Goal: Task Accomplishment & Management: Manage account settings

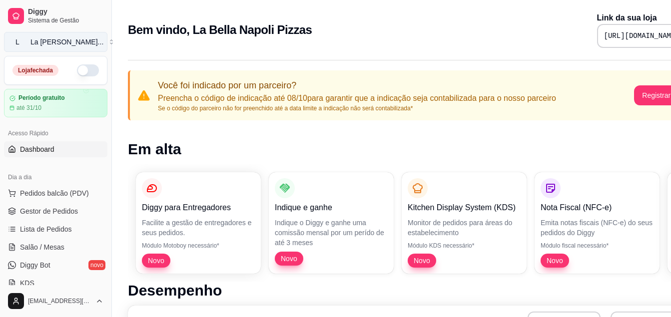
drag, startPoint x: 161, startPoint y: 0, endPoint x: 83, endPoint y: 40, distance: 87.6
click at [83, 40] on button "L La Bella Napo ..." at bounding box center [55, 42] width 103 height 20
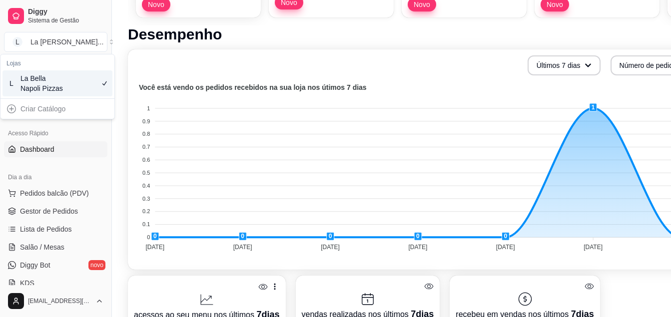
scroll to position [200, 0]
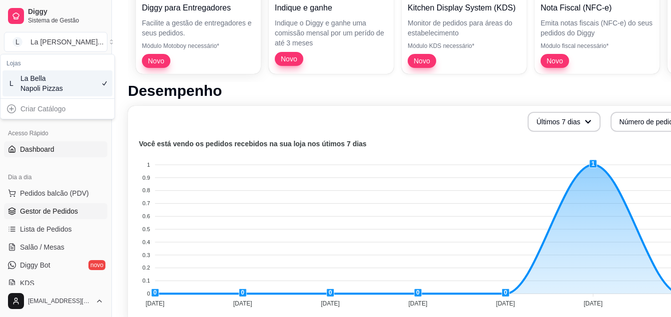
click at [54, 211] on span "Gestor de Pedidos" at bounding box center [49, 211] width 58 height 10
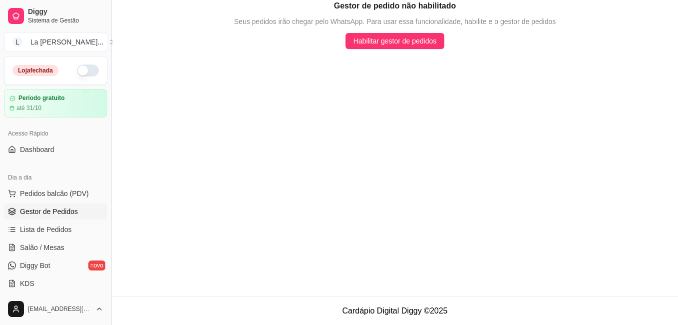
click at [84, 71] on button "button" at bounding box center [88, 70] width 22 height 12
click at [603, 55] on main "Gestor de pedido não habilitado Seus pedidos irão chegar pelo WhatsApp. Para us…" at bounding box center [395, 148] width 567 height 296
click at [674, 4] on div "Gestor de pedido não habilitado Seus pedidos irão chegar pelo WhatsApp. Para us…" at bounding box center [395, 24] width 567 height 49
drag, startPoint x: 634, startPoint y: 57, endPoint x: 324, endPoint y: 151, distance: 324.8
click at [324, 151] on main "Gestor de pedido não habilitado Seus pedidos irão chegar pelo WhatsApp. Para us…" at bounding box center [395, 148] width 567 height 296
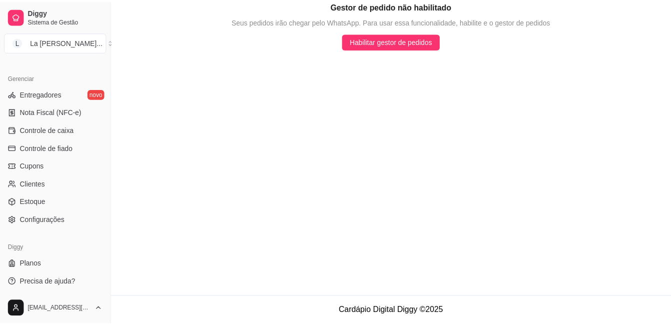
scroll to position [394, 0]
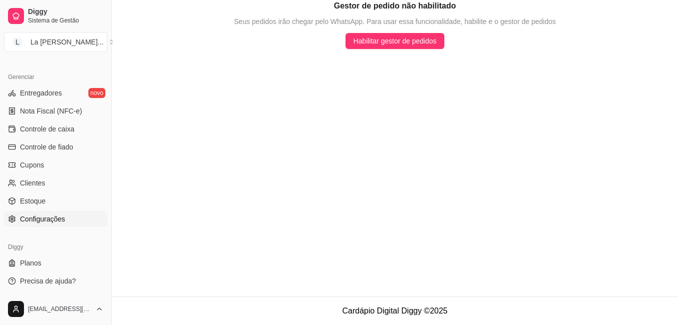
click at [41, 216] on span "Configurações" at bounding box center [42, 219] width 45 height 10
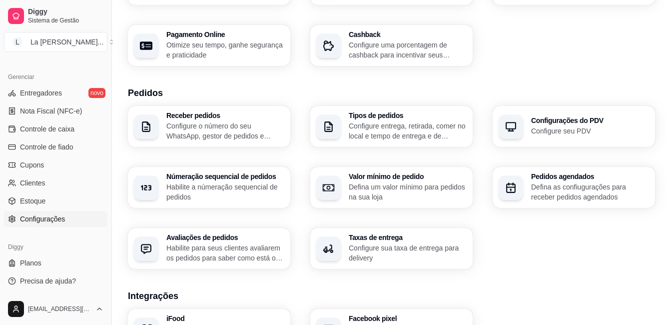
scroll to position [200, 0]
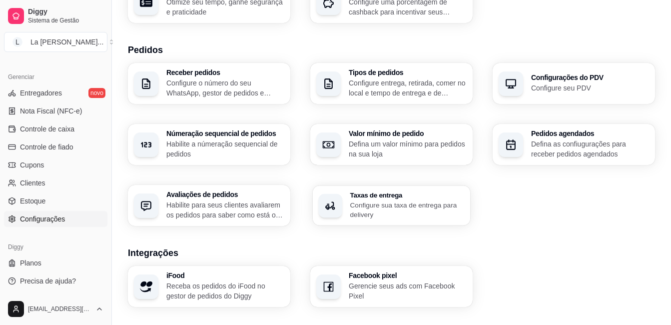
click at [378, 215] on p "Configure sua taxa de entrega para delivery" at bounding box center [407, 209] width 114 height 19
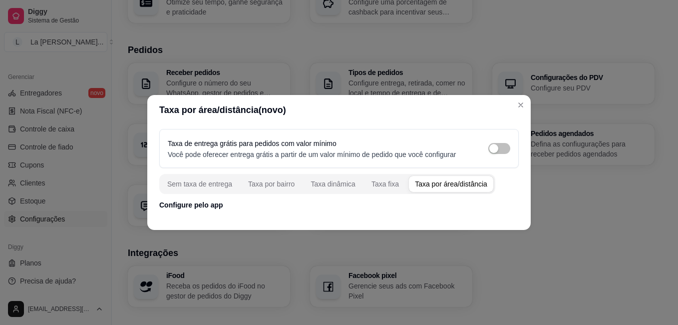
click at [432, 184] on div "Taxa por área/distância" at bounding box center [451, 184] width 72 height 10
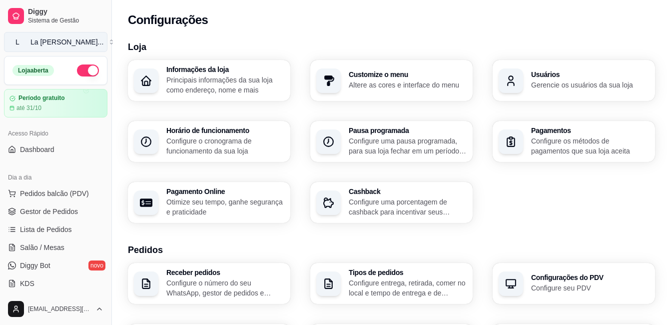
click at [52, 45] on div "La Bella Napo ..." at bounding box center [66, 42] width 73 height 10
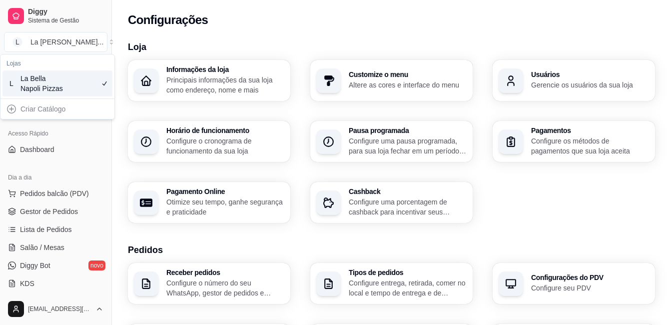
click at [48, 80] on div "La Bella Napoli Pizzas" at bounding box center [42, 83] width 45 height 20
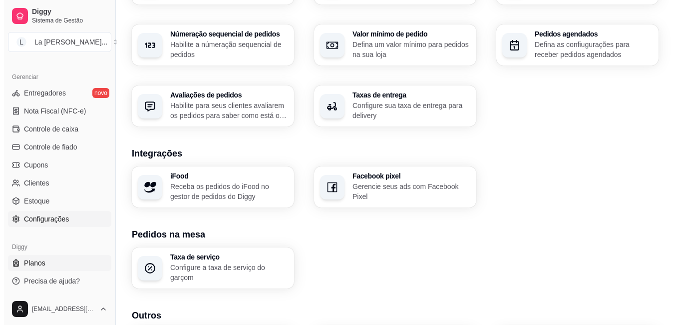
scroll to position [300, 0]
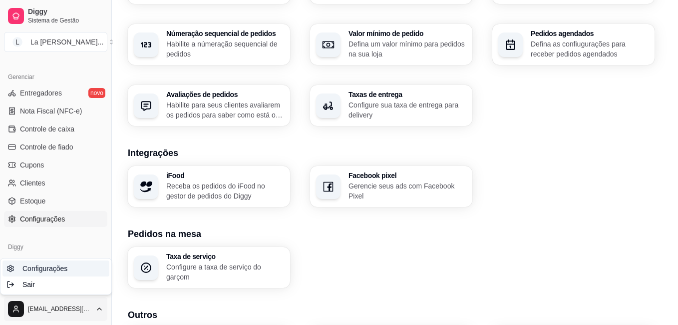
click at [48, 266] on span "Configurações" at bounding box center [44, 268] width 45 height 10
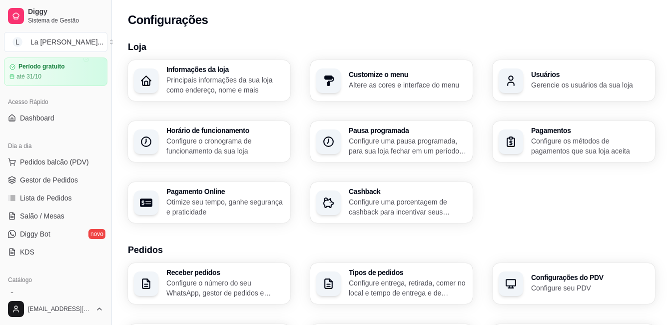
scroll to position [0, 0]
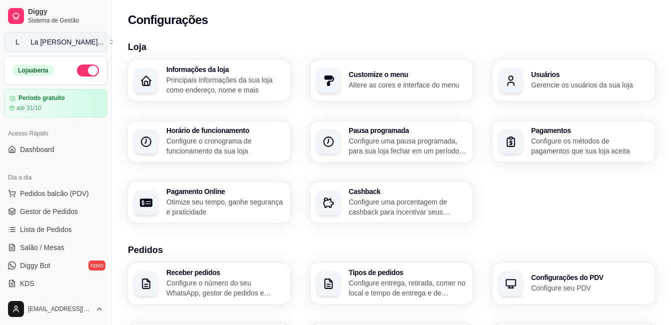
click at [68, 36] on button "L La Bella Napo ..." at bounding box center [55, 42] width 103 height 20
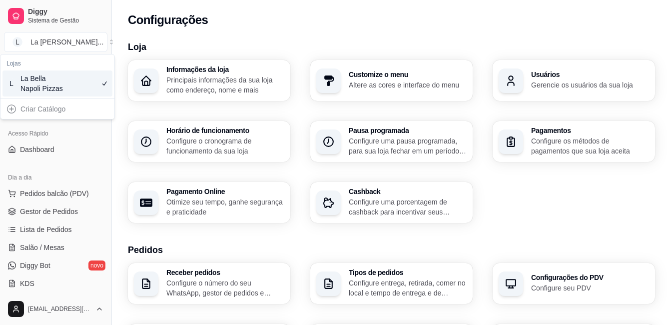
click at [49, 85] on div "La Bella Napoli Pizzas" at bounding box center [42, 83] width 45 height 20
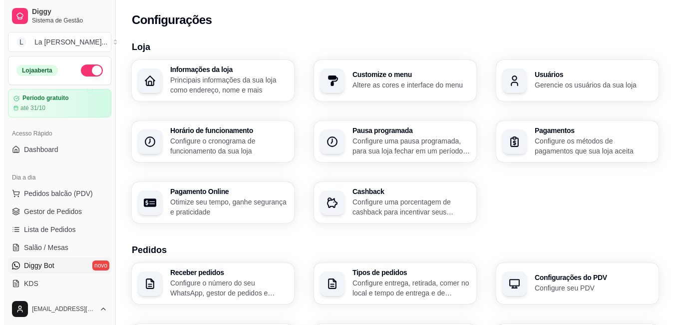
scroll to position [50, 0]
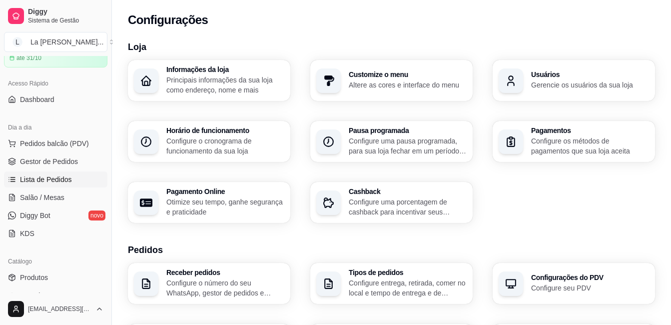
click at [65, 177] on span "Lista de Pedidos" at bounding box center [46, 179] width 52 height 10
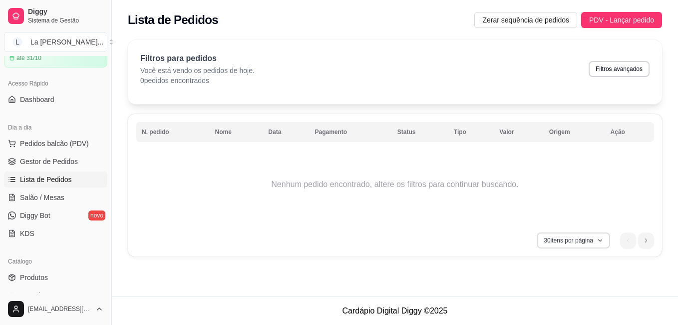
click at [577, 243] on button "30 itens por página" at bounding box center [573, 240] width 73 height 16
click at [462, 247] on div "30 itens por página 1" at bounding box center [395, 240] width 519 height 16
click at [162, 132] on th "N. pedido" at bounding box center [172, 132] width 73 height 20
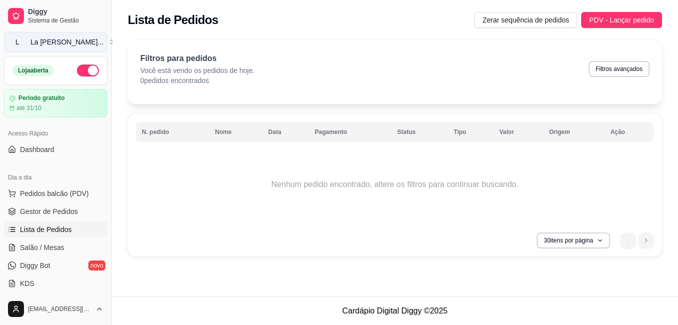
click at [39, 45] on div "La Bella Napo ..." at bounding box center [66, 42] width 73 height 10
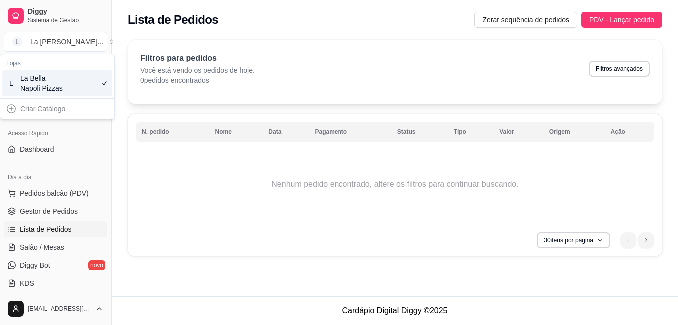
click at [36, 88] on div "La Bella Napoli Pizzas" at bounding box center [42, 83] width 45 height 20
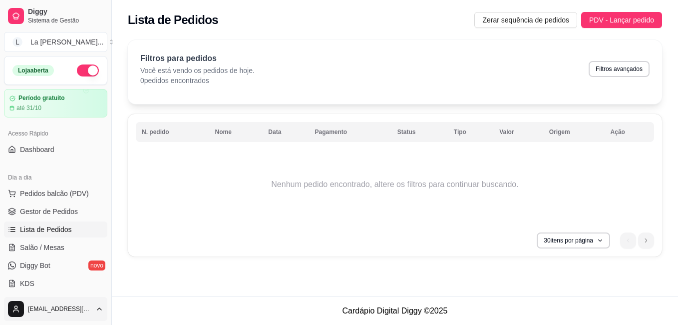
click at [45, 311] on html "Diggy Sistema de Gestão L La Bella Napo ... Loja aberta Período gratuito até 31…" at bounding box center [339, 162] width 678 height 325
click at [114, 201] on html "Diggy Sistema de Gestão L La Bella Napo ... Loja aberta Período gratuito até 31…" at bounding box center [339, 162] width 678 height 325
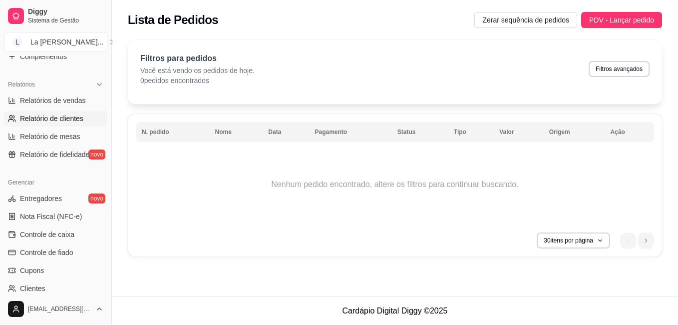
scroll to position [300, 0]
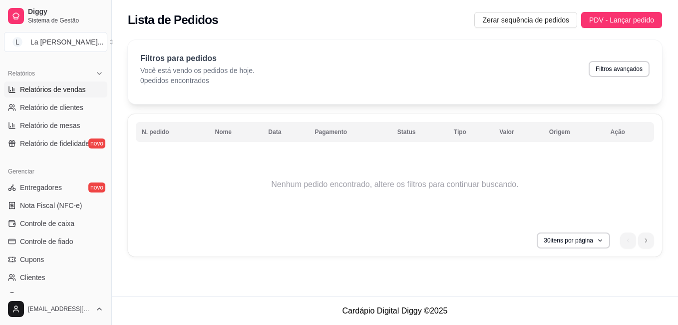
click at [54, 93] on span "Relatórios de vendas" at bounding box center [53, 89] width 66 height 10
select select "ALL"
select select "0"
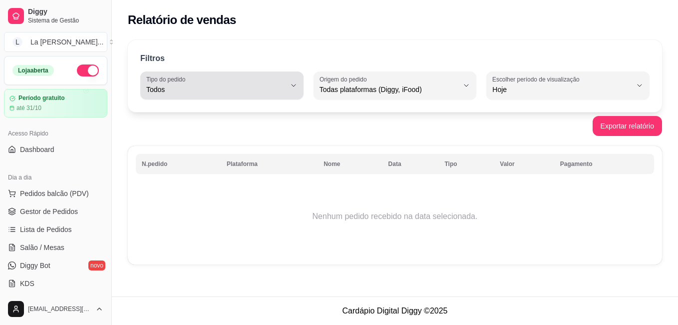
click at [251, 91] on span "Todos" at bounding box center [215, 89] width 139 height 10
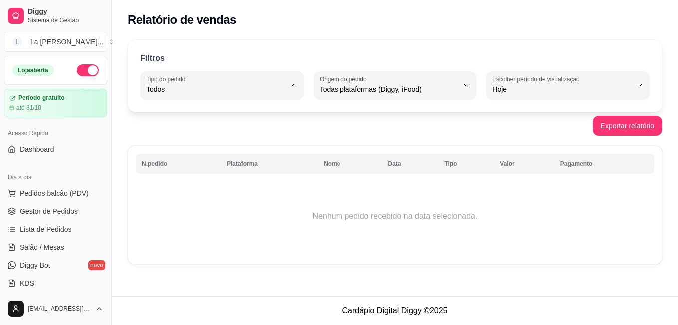
click at [187, 113] on span "Todos" at bounding box center [217, 112] width 132 height 9
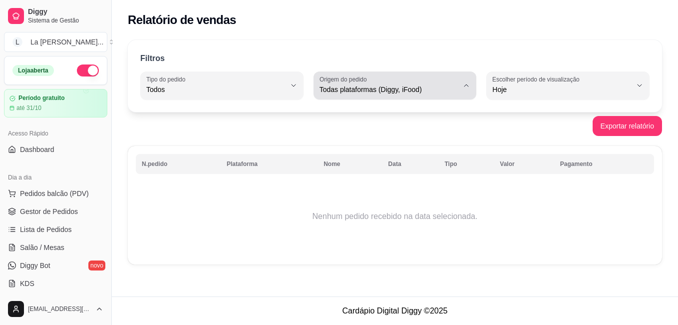
click at [383, 88] on span "Todas plataformas (Diggy, iFood)" at bounding box center [389, 89] width 139 height 10
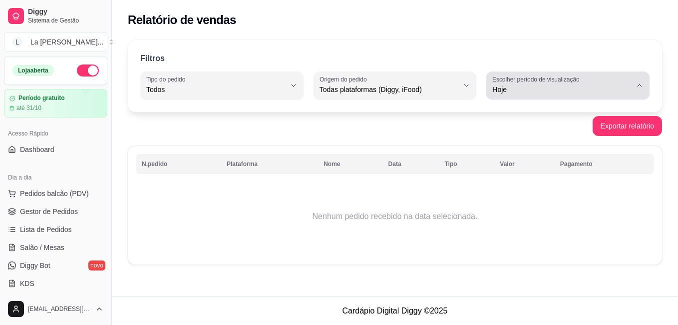
click at [509, 80] on label "Escolher período de visualização" at bounding box center [538, 79] width 90 height 8
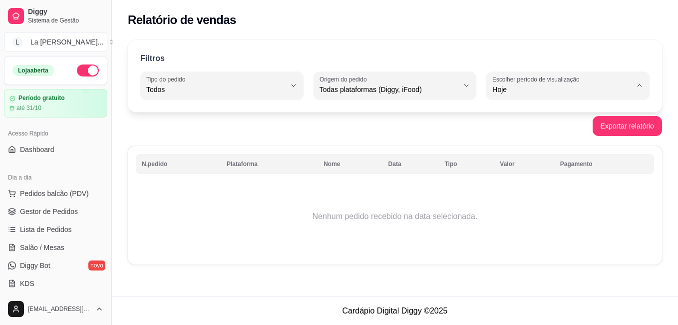
drag, startPoint x: 295, startPoint y: 227, endPoint x: 287, endPoint y: 233, distance: 9.3
click at [295, 228] on td "Nenhum pedido recebido na data selecionada." at bounding box center [395, 216] width 519 height 80
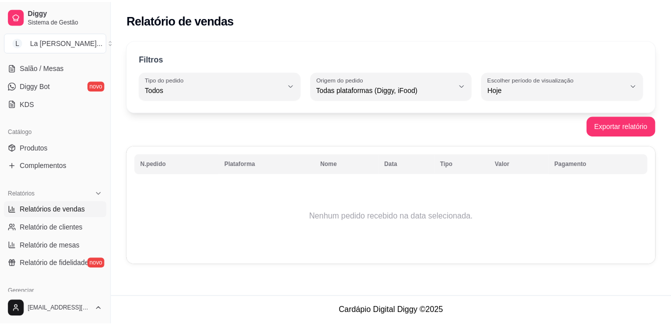
scroll to position [200, 0]
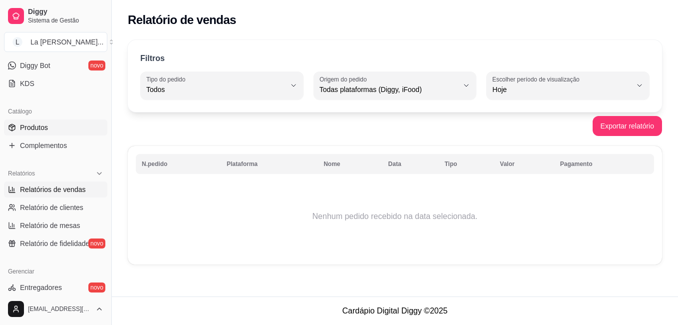
click at [38, 126] on span "Produtos" at bounding box center [34, 127] width 28 height 10
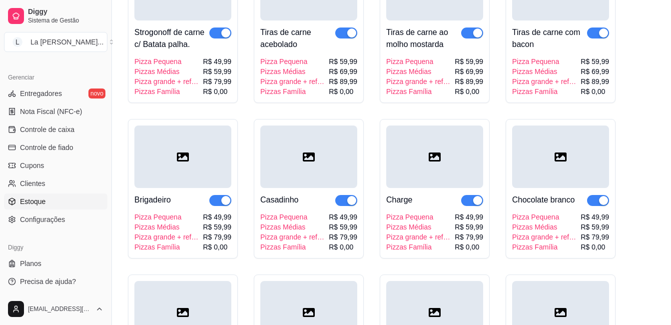
scroll to position [394, 0]
click at [54, 220] on span "Configurações" at bounding box center [42, 219] width 45 height 10
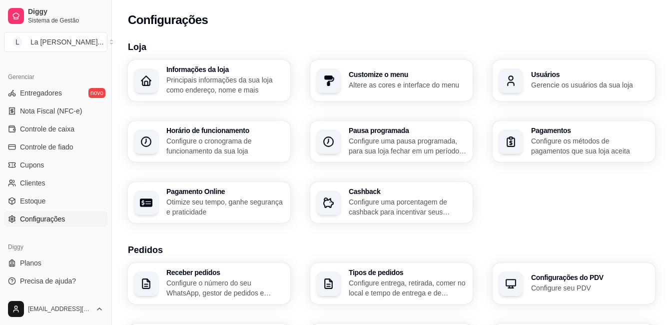
drag, startPoint x: 178, startPoint y: 1, endPoint x: 35, endPoint y: 219, distance: 260.5
click at [35, 219] on span "Configurações" at bounding box center [42, 219] width 45 height 10
click at [36, 214] on span "Configurações" at bounding box center [42, 219] width 45 height 10
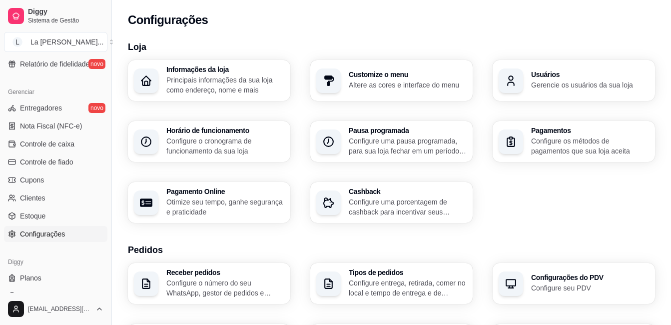
scroll to position [394, 0]
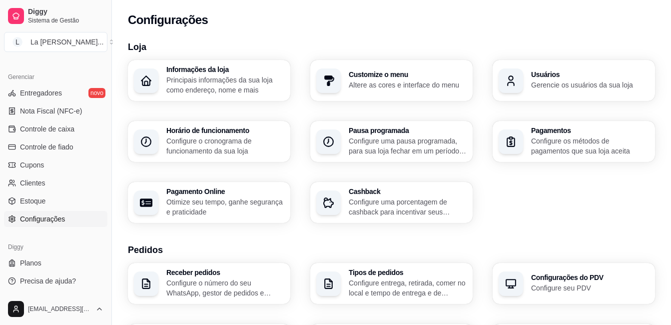
click at [41, 220] on span "Configurações" at bounding box center [42, 219] width 45 height 10
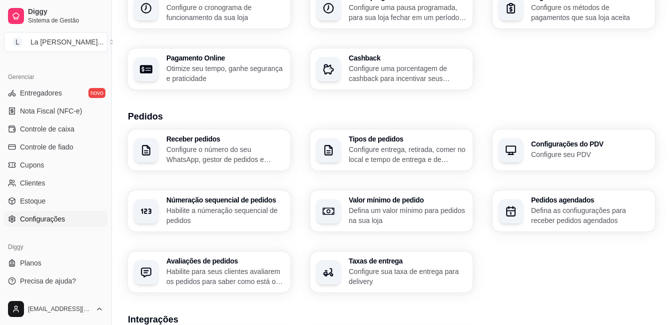
scroll to position [150, 0]
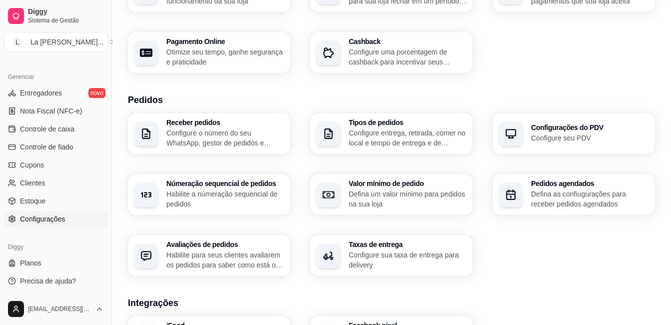
click at [363, 253] on p "Configure sua taxa de entrega para delivery" at bounding box center [408, 260] width 118 height 20
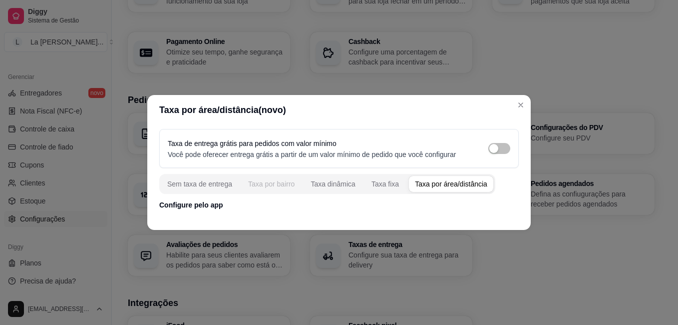
click at [279, 186] on div "Taxa por bairro" at bounding box center [271, 184] width 46 height 10
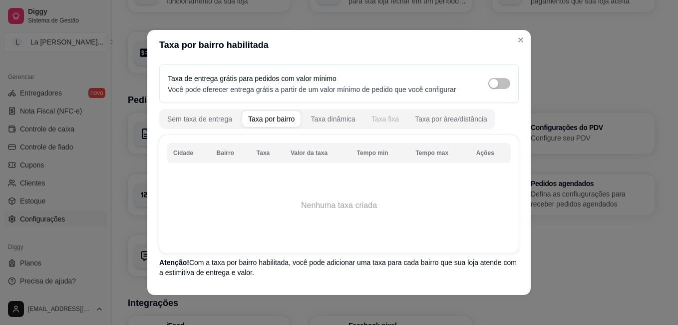
click at [373, 117] on div "Taxa fixa" at bounding box center [385, 119] width 27 height 10
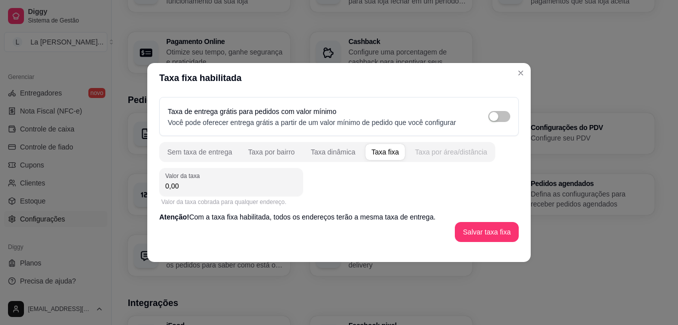
click at [455, 151] on div "Taxa por área/distância" at bounding box center [451, 152] width 72 height 10
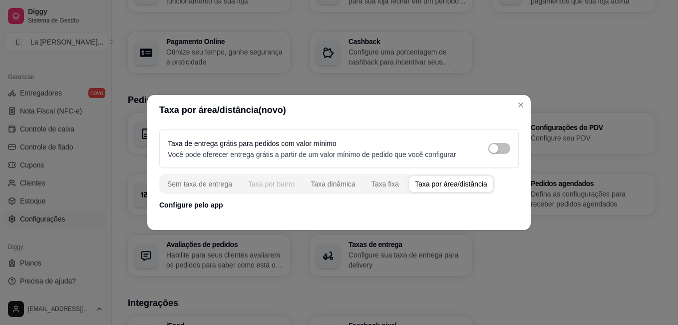
click at [250, 181] on div "Taxa por bairro" at bounding box center [271, 184] width 46 height 10
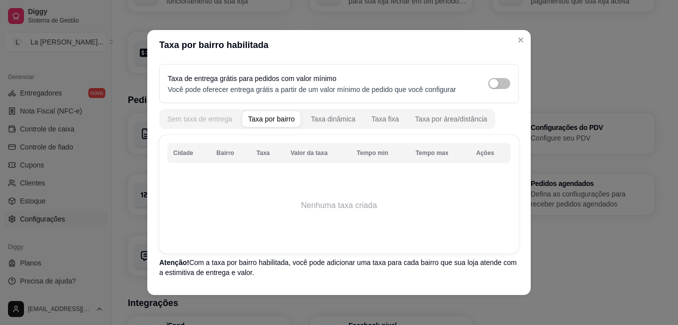
click at [200, 119] on div "Sem taxa de entrega" at bounding box center [199, 119] width 65 height 10
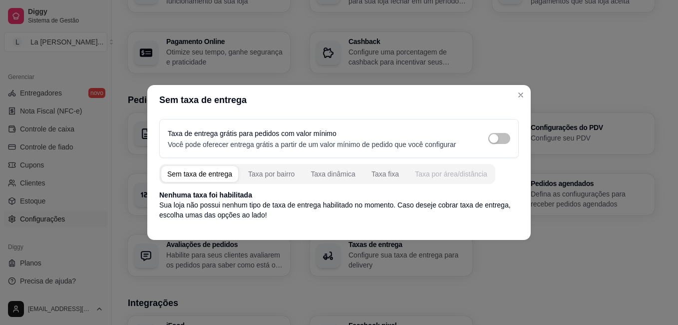
click at [433, 173] on div "Taxa por área/distância" at bounding box center [451, 174] width 72 height 10
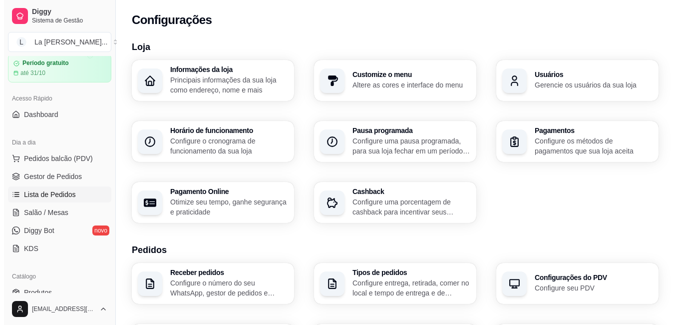
scroll to position [50, 0]
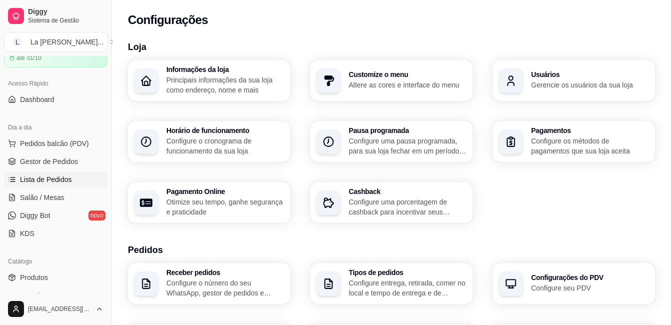
click at [53, 180] on span "Lista de Pedidos" at bounding box center [46, 179] width 52 height 10
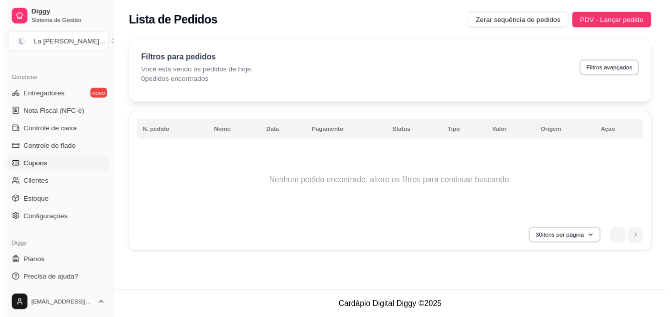
scroll to position [394, 0]
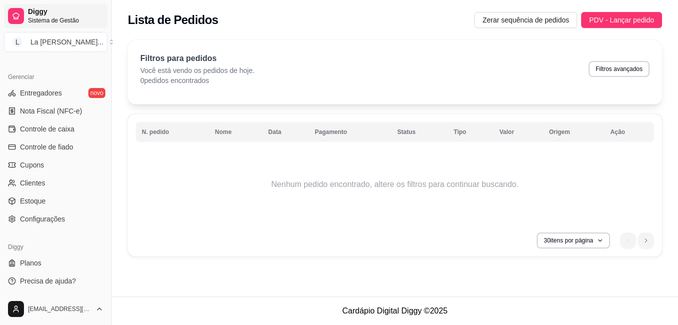
click at [36, 18] on span "Sistema de Gestão" at bounding box center [65, 20] width 75 height 8
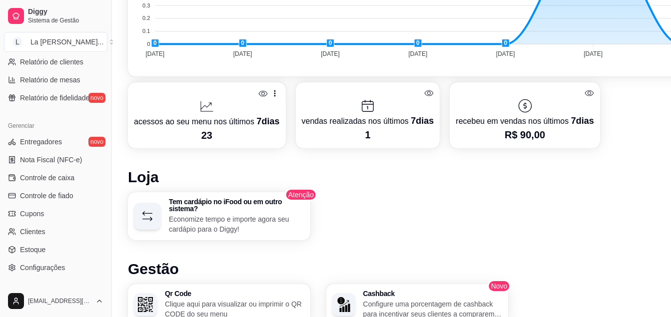
scroll to position [329, 0]
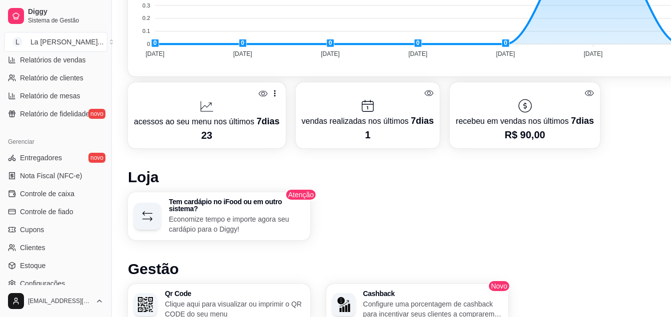
click at [125, 195] on div "Você foi indicado por um parceiro? Preencha o código de indicação até 08/10 par…" at bounding box center [417, 41] width 610 height 875
click at [127, 193] on div "Você foi indicado por um parceiro? Preencha o código de indicação até 08/10 par…" at bounding box center [417, 41] width 610 height 875
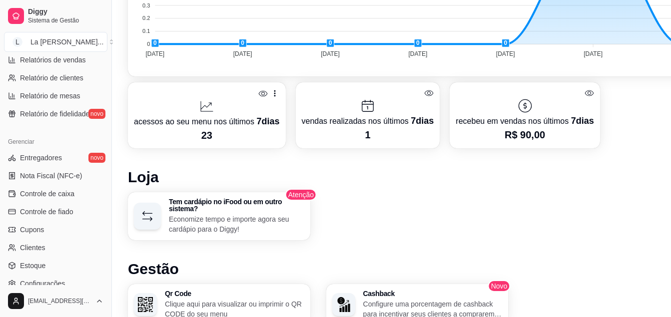
click at [127, 193] on div "Você foi indicado por um parceiro? Preencha o código de indicação até 08/10 par…" at bounding box center [417, 41] width 610 height 875
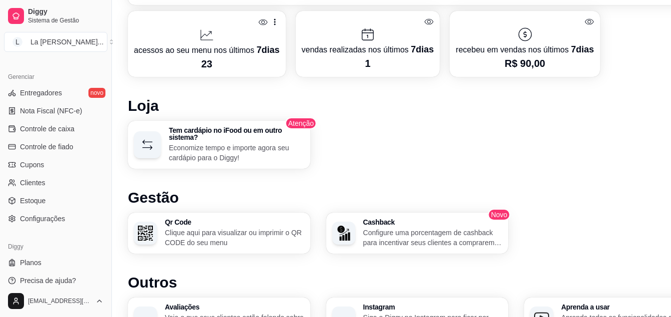
scroll to position [639, 0]
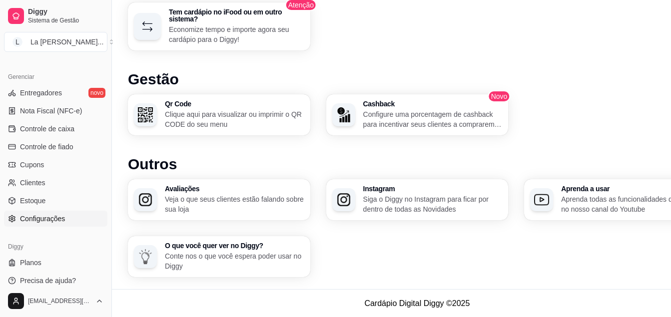
click at [50, 217] on span "Configurações" at bounding box center [42, 219] width 45 height 10
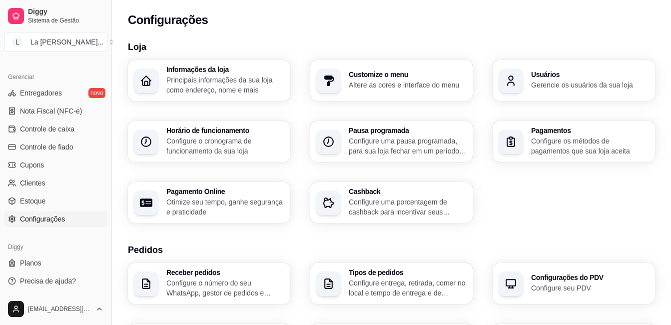
click at [53, 220] on span "Configurações" at bounding box center [42, 219] width 45 height 10
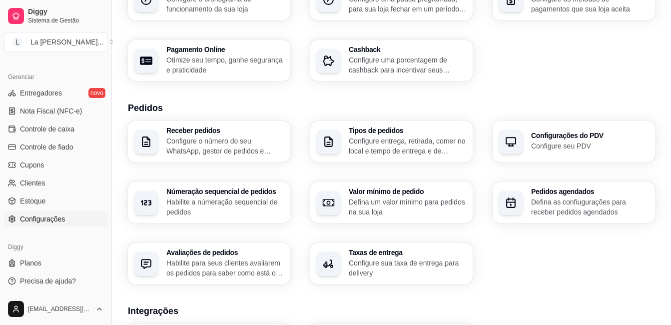
scroll to position [150, 0]
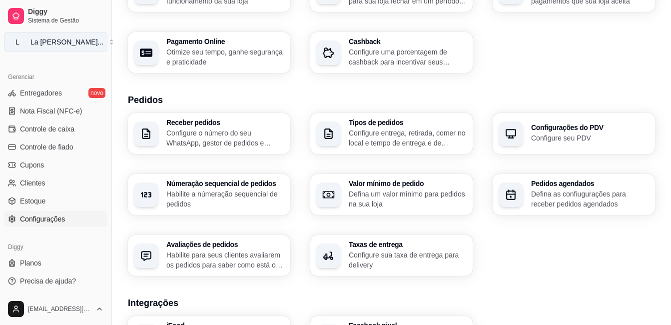
click at [30, 42] on div "La Bella Napo ..." at bounding box center [66, 42] width 73 height 10
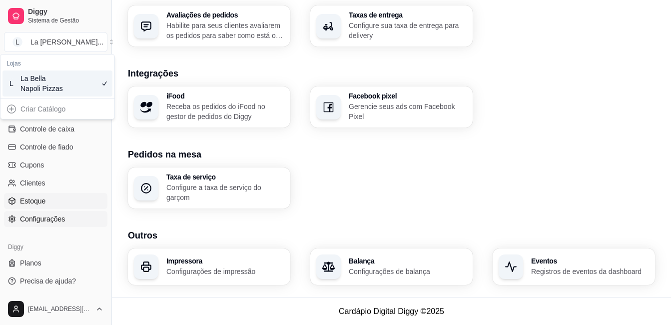
scroll to position [380, 0]
click at [408, 181] on div "Taxa de serviço Configure a taxa de serviço do garçom" at bounding box center [391, 187] width 527 height 41
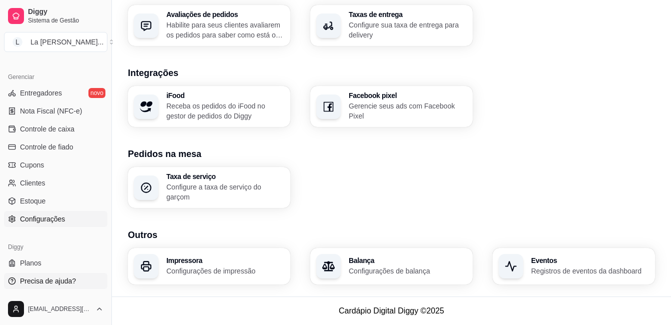
click at [53, 279] on span "Precisa de ajuda?" at bounding box center [48, 281] width 56 height 10
drag, startPoint x: 108, startPoint y: 221, endPoint x: 131, endPoint y: 158, distance: 67.0
click at [131, 158] on h3 "Pedidos na mesa" at bounding box center [391, 154] width 527 height 14
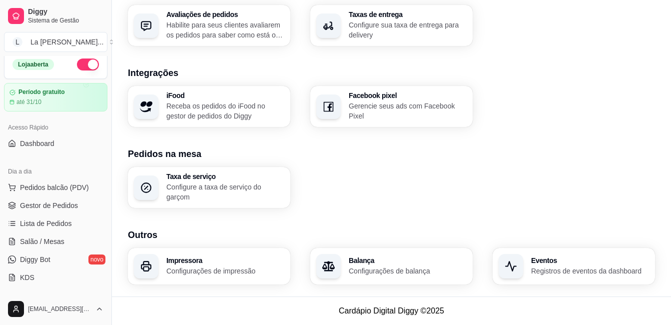
scroll to position [0, 0]
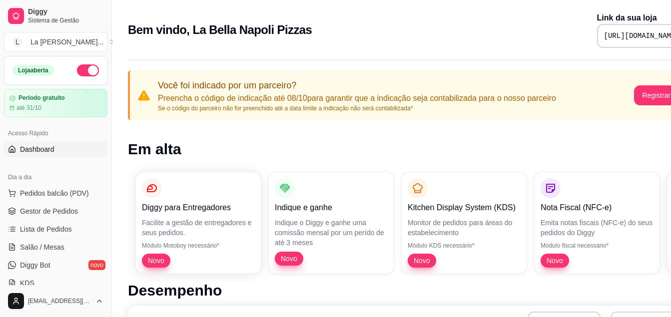
click at [640, 33] on pre "[URL][DOMAIN_NAME]" at bounding box center [641, 36] width 75 height 10
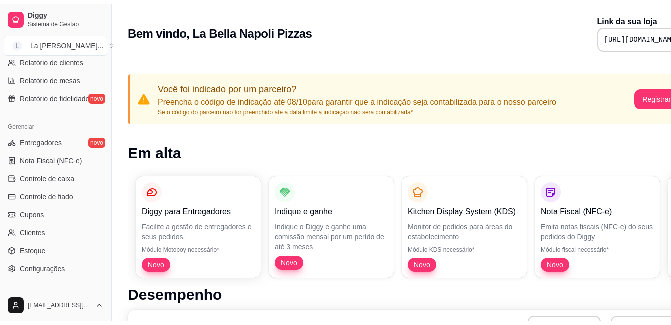
scroll to position [394, 0]
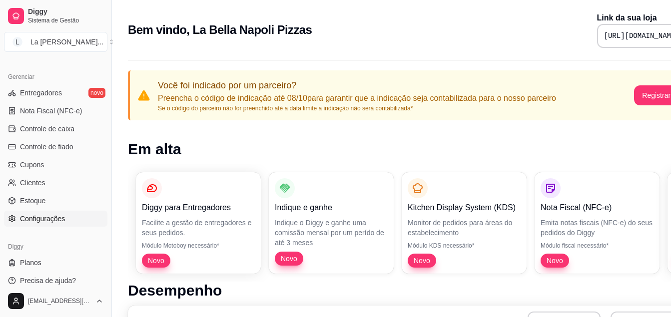
click at [60, 215] on span "Configurações" at bounding box center [42, 219] width 45 height 10
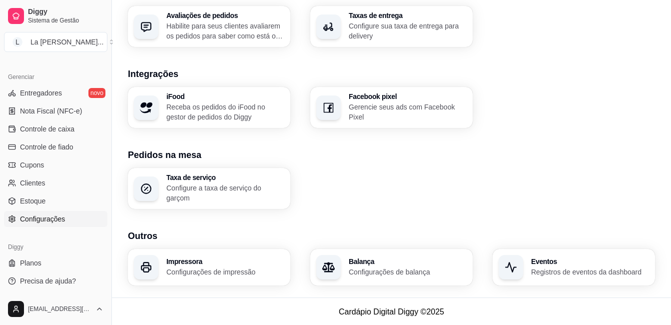
scroll to position [380, 0]
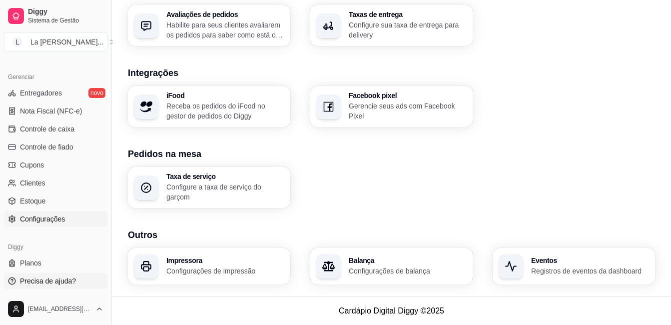
click at [57, 283] on span "Precisa de ajuda?" at bounding box center [48, 281] width 56 height 10
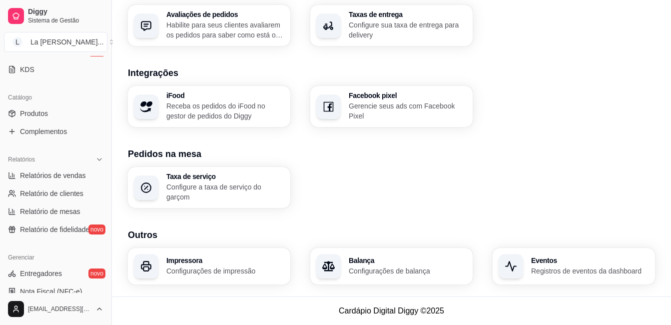
scroll to position [394, 0]
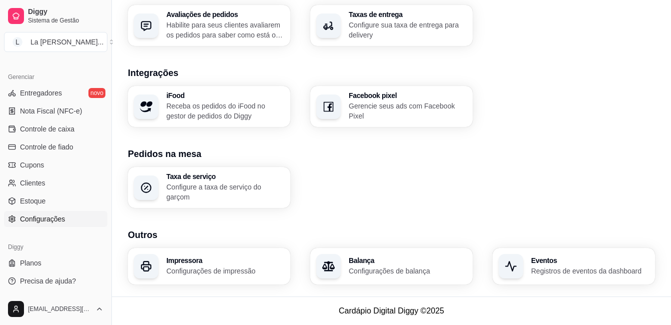
click at [40, 219] on span "Configurações" at bounding box center [42, 219] width 45 height 10
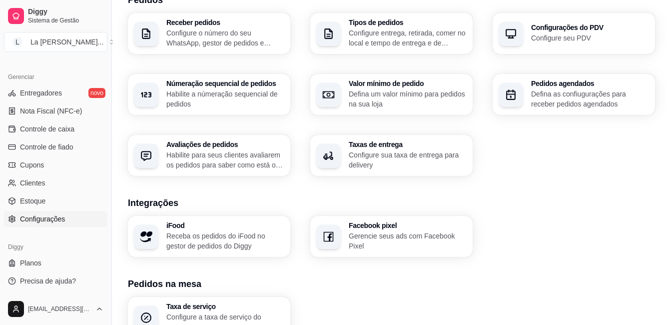
click at [47, 221] on span "Configurações" at bounding box center [42, 219] width 45 height 10
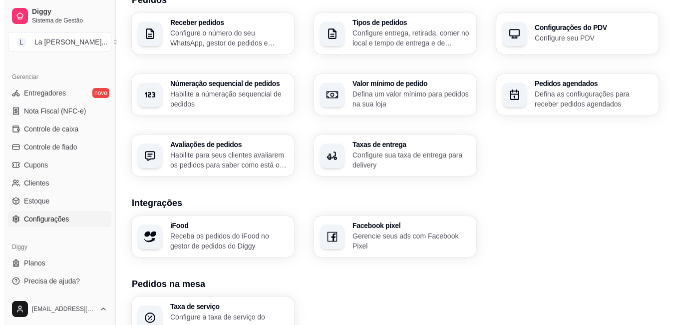
scroll to position [0, 0]
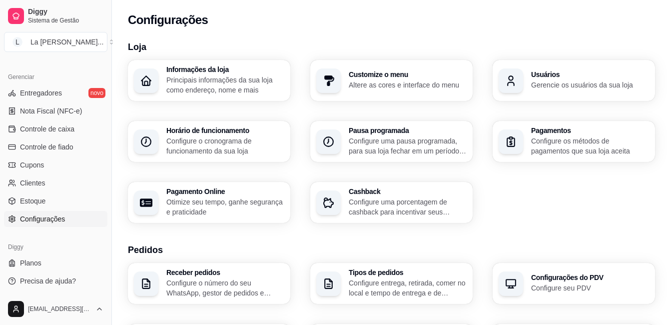
click at [183, 156] on div "Horário de funcionamento Configure o cronograma de funcionamento da sua loja" at bounding box center [209, 141] width 162 height 41
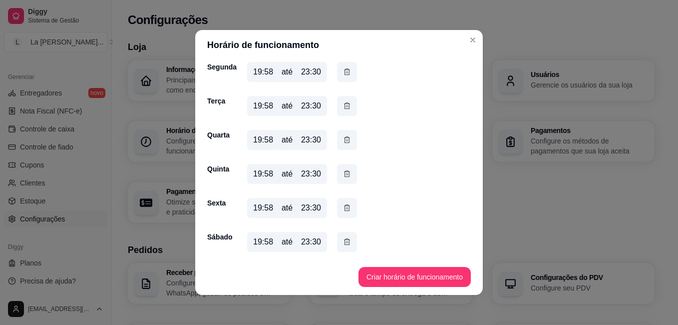
scroll to position [79, 0]
click at [317, 172] on div "23:30" at bounding box center [311, 173] width 20 height 12
click at [306, 173] on div "23:30" at bounding box center [311, 173] width 20 height 12
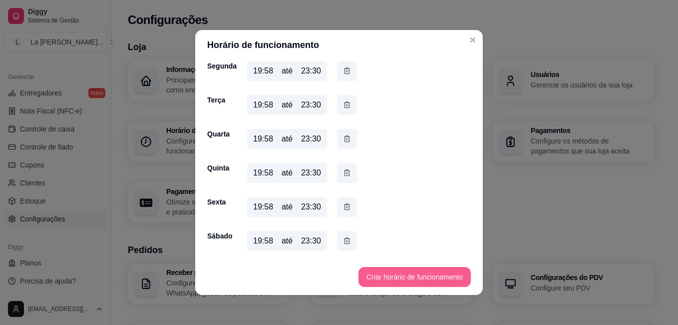
click at [380, 271] on button "Criar horário de funcionamento" at bounding box center [415, 277] width 112 height 20
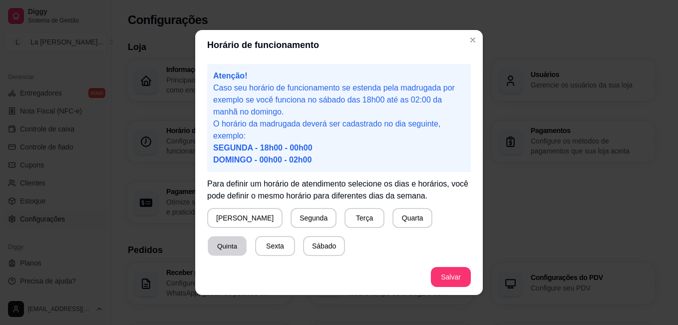
click at [247, 236] on button "Quinta" at bounding box center [227, 245] width 39 height 19
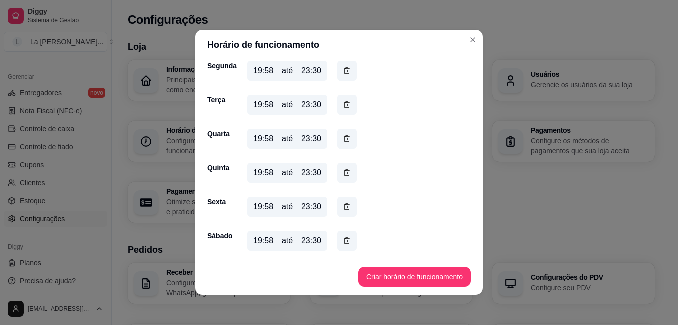
click at [256, 204] on div "19:58" at bounding box center [263, 207] width 20 height 12
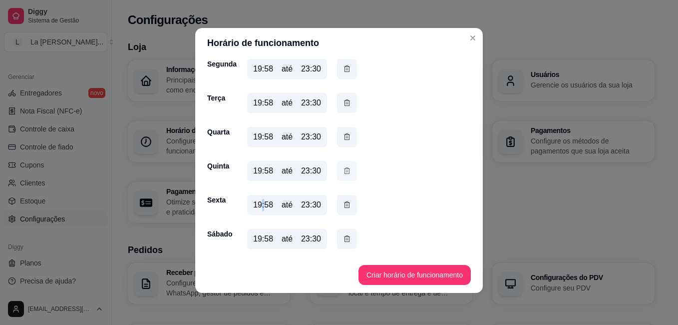
click at [344, 174] on icon "button" at bounding box center [347, 170] width 8 height 11
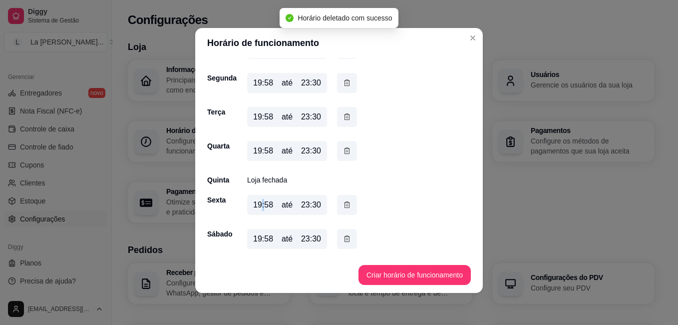
scroll to position [65, 0]
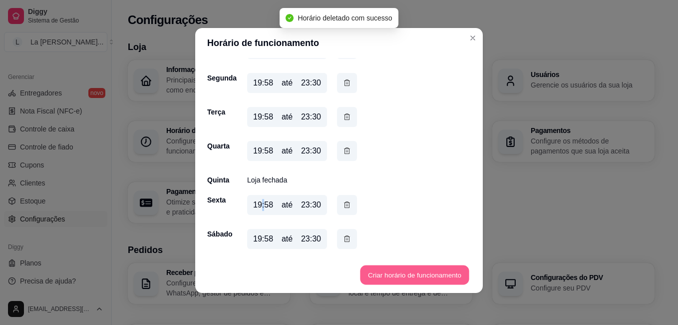
click at [388, 273] on button "Criar horário de funcionamento" at bounding box center [414, 274] width 109 height 19
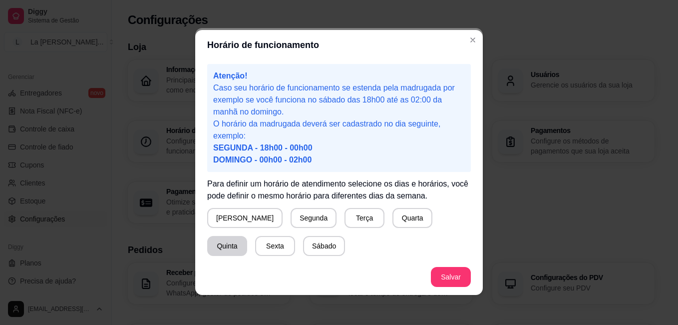
click at [247, 236] on button "Quinta" at bounding box center [227, 246] width 40 height 20
click at [437, 274] on button "Salvar" at bounding box center [451, 277] width 40 height 20
click at [270, 153] on p "O horário da madrugada deverá ser cadastrado no dia seguinte, exemplo: SEGUNDA …" at bounding box center [339, 142] width 252 height 48
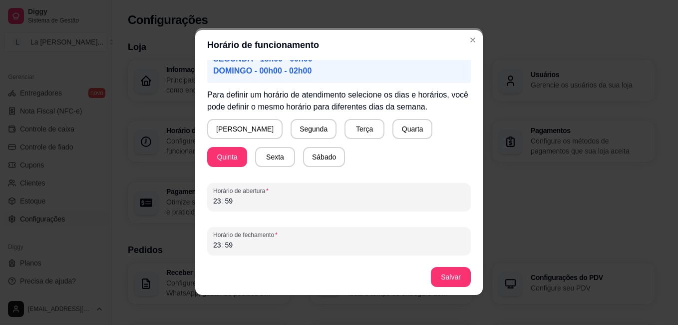
scroll to position [2, 0]
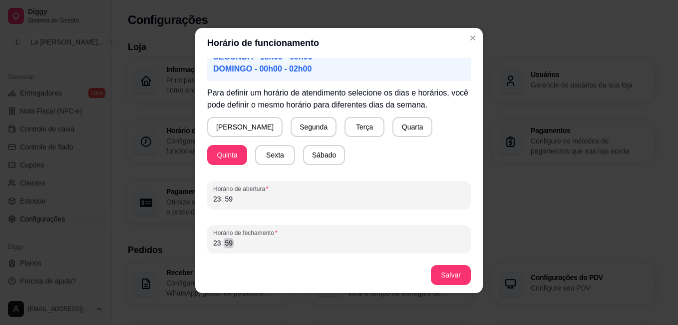
click at [243, 244] on div "23 : 59" at bounding box center [339, 243] width 252 height 12
click at [274, 194] on div "23 : 59" at bounding box center [339, 199] width 252 height 12
click at [253, 202] on div "23 : 59" at bounding box center [339, 199] width 252 height 12
click at [442, 278] on button "Salvar" at bounding box center [451, 274] width 39 height 19
click at [263, 200] on div "19 : 00" at bounding box center [339, 199] width 252 height 12
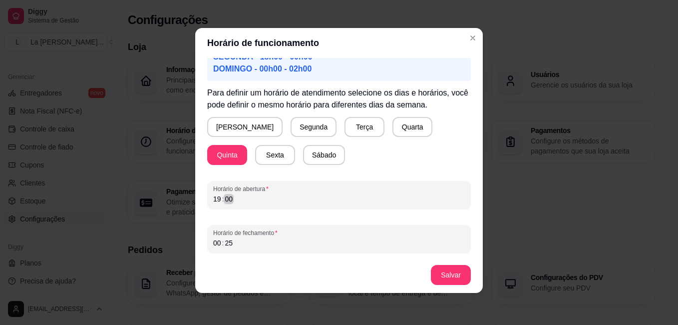
click at [250, 200] on div "19 : 00" at bounding box center [339, 199] width 252 height 12
click at [293, 198] on div "19 : 00" at bounding box center [339, 199] width 252 height 12
click at [448, 277] on button "Salvar" at bounding box center [451, 275] width 40 height 20
click at [243, 202] on div "19 : 30" at bounding box center [339, 199] width 252 height 12
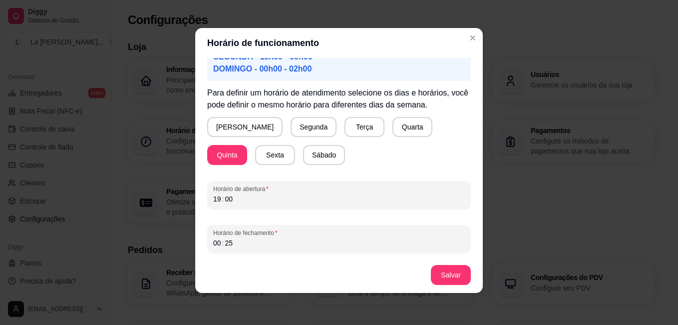
click at [257, 260] on footer "Salvar" at bounding box center [339, 275] width 288 height 36
click at [250, 241] on div "00 : 25" at bounding box center [339, 243] width 252 height 12
click at [445, 282] on button "Salvar" at bounding box center [451, 275] width 40 height 20
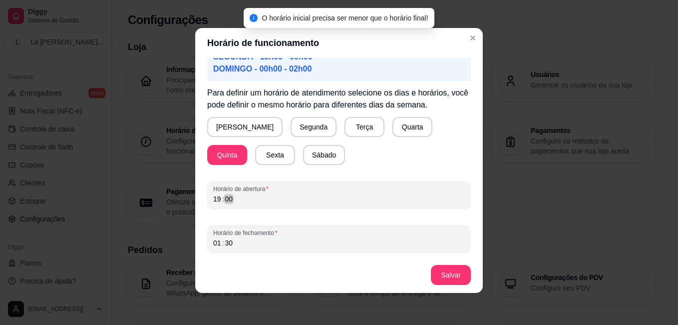
click at [306, 201] on div "19 : 00" at bounding box center [339, 199] width 252 height 12
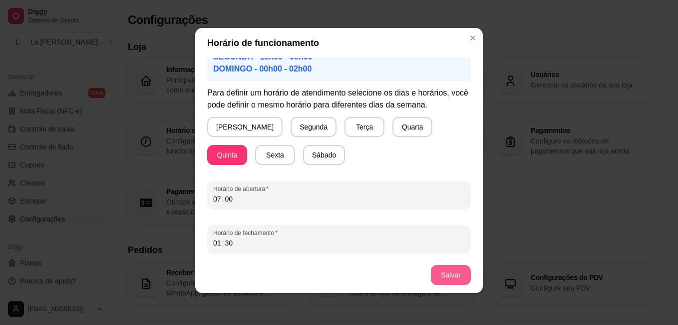
click at [441, 278] on button "Salvar" at bounding box center [451, 275] width 40 height 20
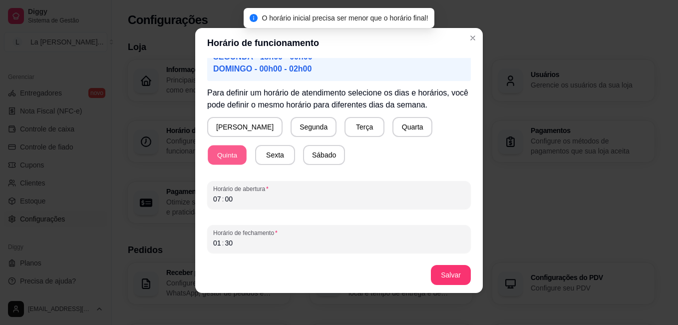
click at [247, 145] on button "Quinta" at bounding box center [227, 154] width 39 height 19
click at [261, 209] on div "Atenção! Caso seu horário de funcionamento se estenda pela madrugada por exempl…" at bounding box center [339, 157] width 288 height 199
click at [272, 195] on div "07 : 00" at bounding box center [339, 199] width 252 height 12
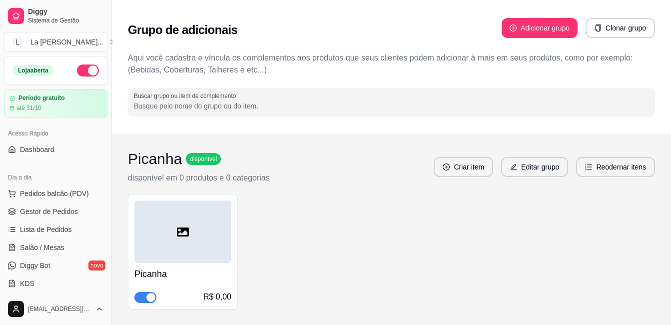
scroll to position [45, 0]
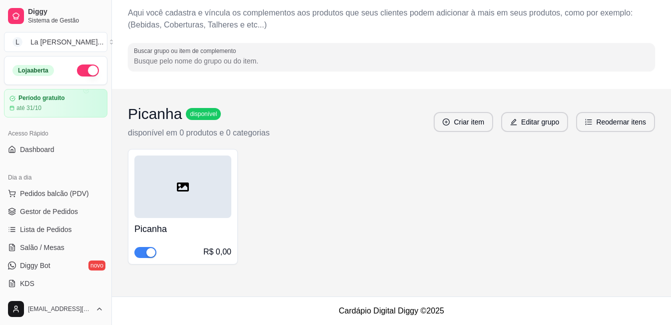
click at [144, 251] on span "button" at bounding box center [145, 252] width 22 height 11
click at [149, 251] on span "button" at bounding box center [145, 252] width 22 height 11
drag, startPoint x: 602, startPoint y: 1, endPoint x: 638, endPoint y: 3, distance: 35.5
click at [669, 22] on div "Grupo de adicionais Adicionar grupo Clonar grupo Aqui você cadastra e víncula o…" at bounding box center [391, 22] width 559 height 134
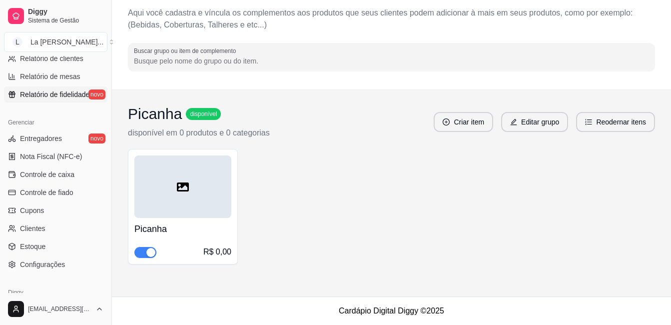
scroll to position [350, 0]
click at [56, 261] on span "Configurações" at bounding box center [42, 263] width 45 height 10
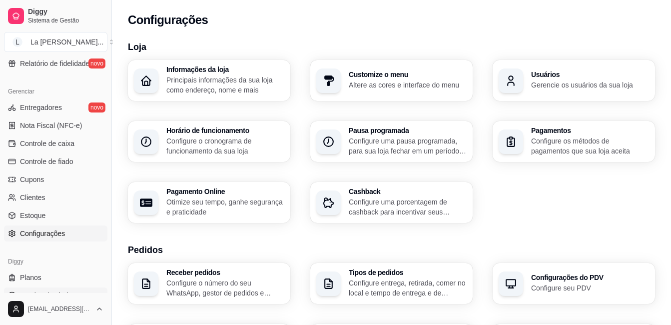
scroll to position [394, 0]
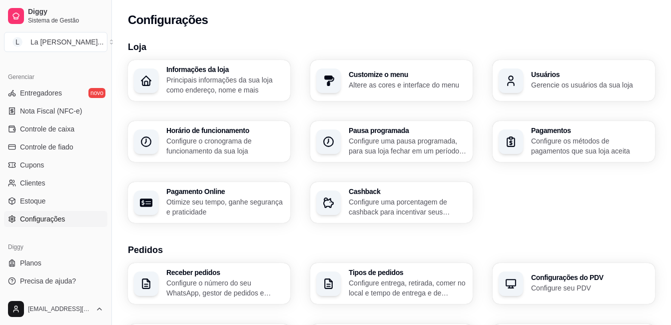
click at [52, 254] on div "Diggy" at bounding box center [55, 247] width 103 height 16
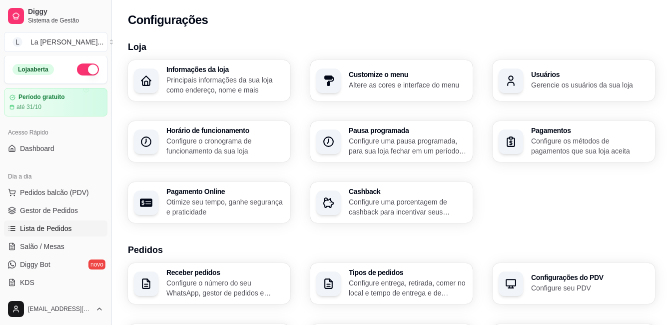
scroll to position [0, 0]
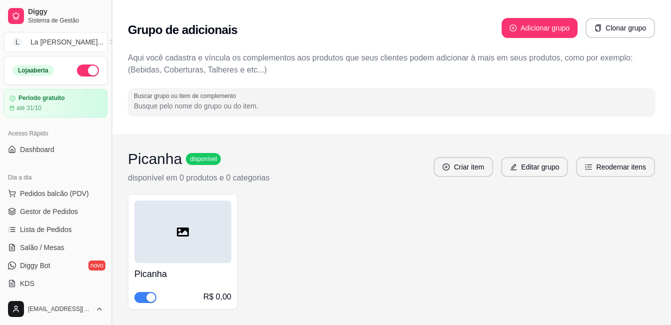
scroll to position [45, 0]
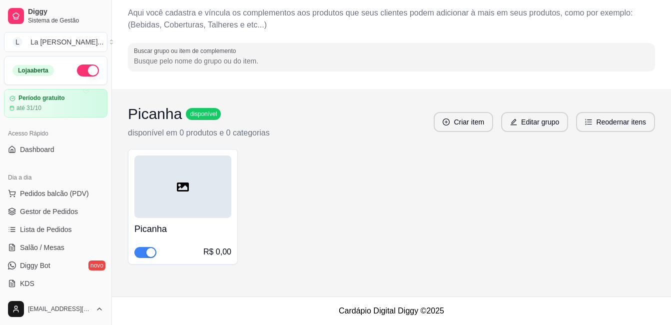
click at [149, 251] on div "button" at bounding box center [150, 252] width 9 height 9
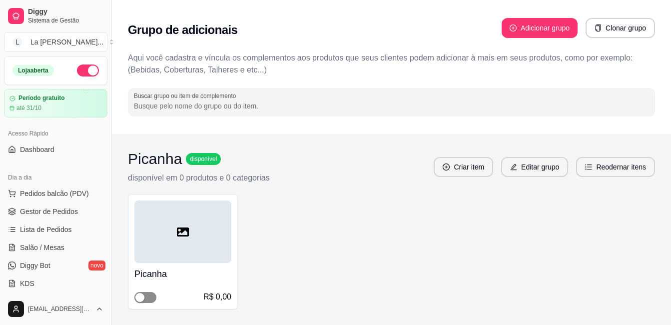
click at [149, 297] on span "button" at bounding box center [145, 297] width 22 height 11
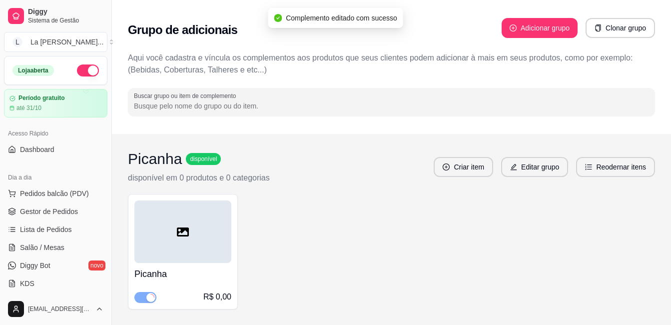
click at [198, 162] on span "disponível" at bounding box center [203, 159] width 31 height 8
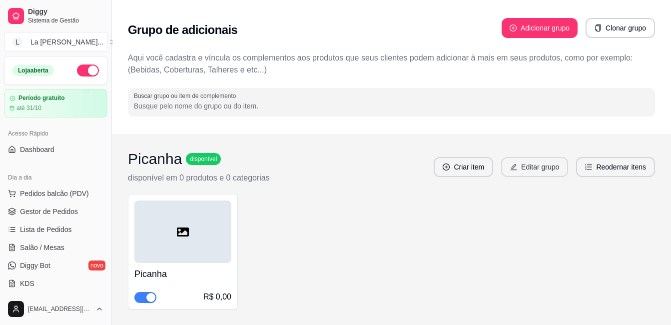
click at [520, 165] on button "Editar grupo" at bounding box center [534, 167] width 67 height 20
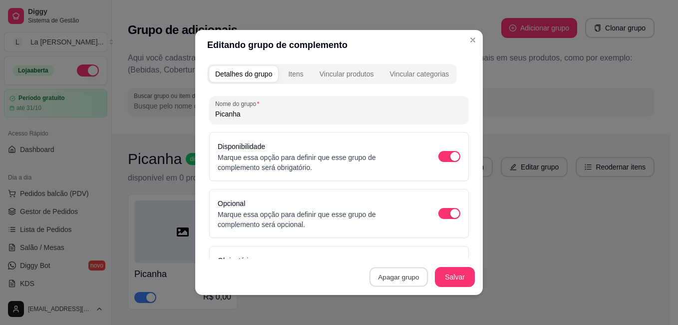
click at [409, 272] on button "Apagar grupo" at bounding box center [399, 276] width 58 height 19
click at [389, 249] on button "Confirmar" at bounding box center [395, 248] width 37 height 15
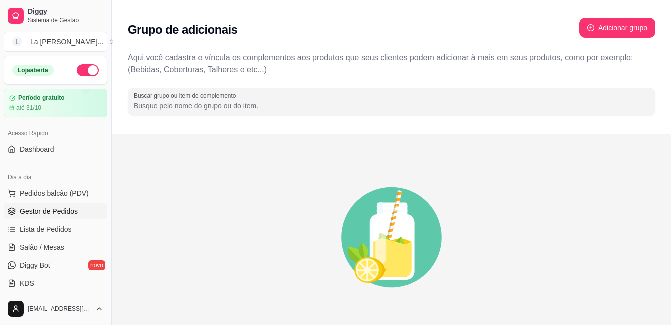
click at [50, 209] on span "Gestor de Pedidos" at bounding box center [49, 211] width 58 height 10
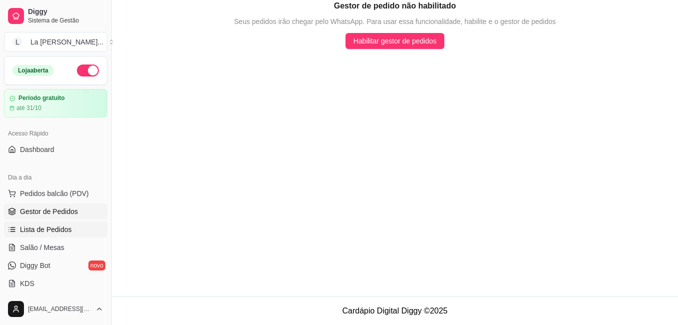
click at [66, 229] on span "Lista de Pedidos" at bounding box center [46, 229] width 52 height 10
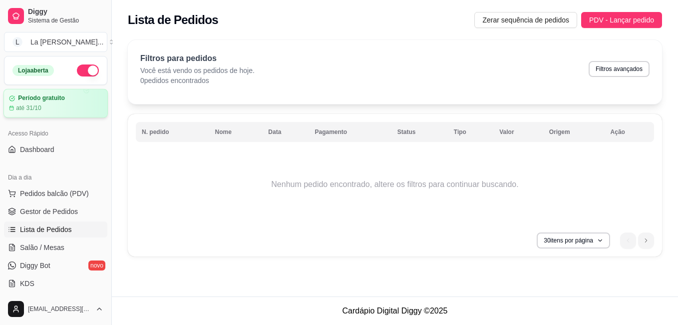
click at [27, 96] on article "Período gratuito" at bounding box center [41, 97] width 47 height 7
